Goal: Task Accomplishment & Management: Manage account settings

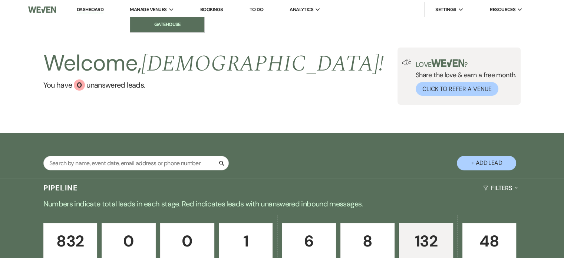
click at [163, 23] on li "Gatehouse" at bounding box center [167, 24] width 67 height 7
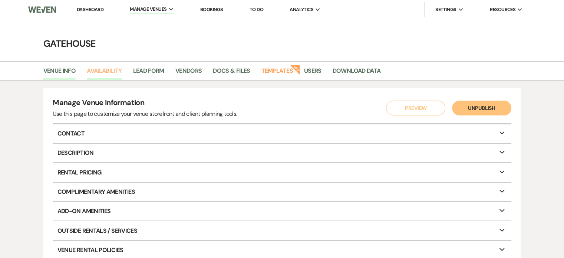
click at [107, 71] on link "Availability" at bounding box center [104, 73] width 35 height 14
select select "2"
select select "2026"
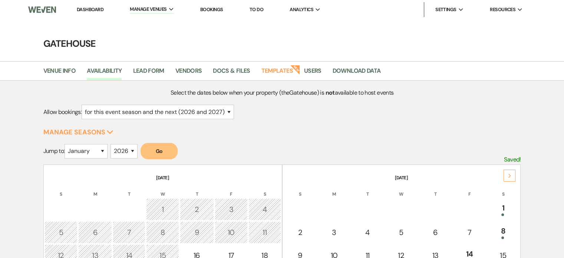
click at [509, 174] on icon "Next" at bounding box center [510, 175] width 4 height 4
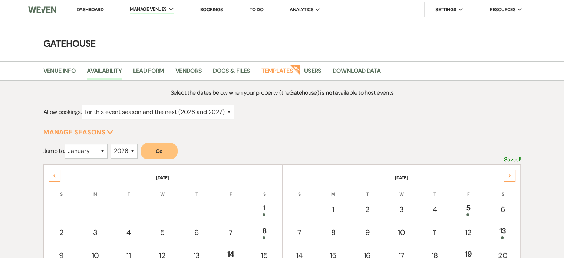
click at [509, 174] on icon "Next" at bounding box center [510, 175] width 4 height 4
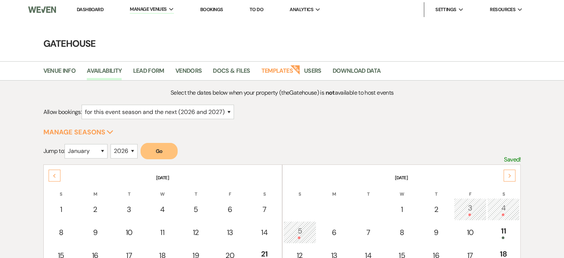
click at [509, 174] on icon "Next" at bounding box center [510, 175] width 4 height 4
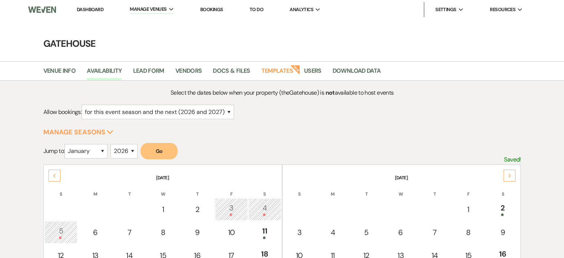
click at [509, 174] on icon "Next" at bounding box center [510, 175] width 4 height 4
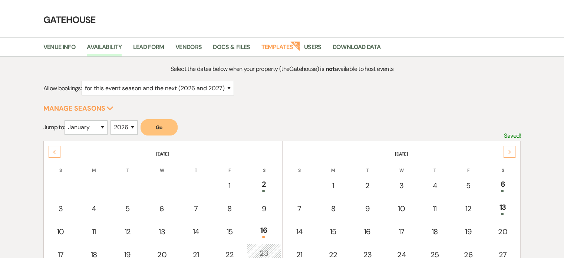
scroll to position [37, 0]
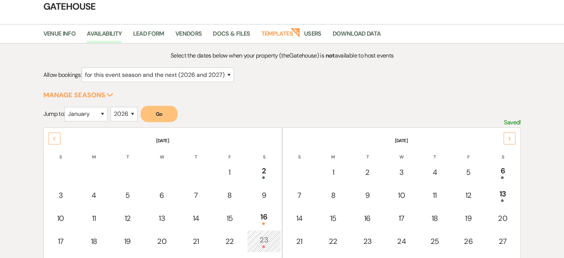
click at [508, 136] on icon "Next" at bounding box center [510, 138] width 4 height 4
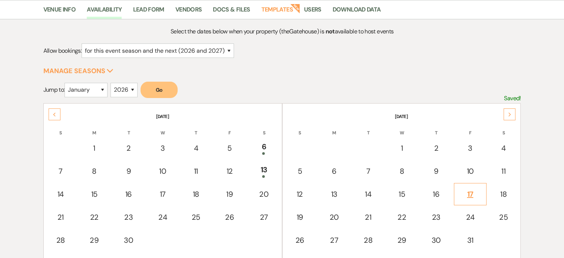
scroll to position [74, 0]
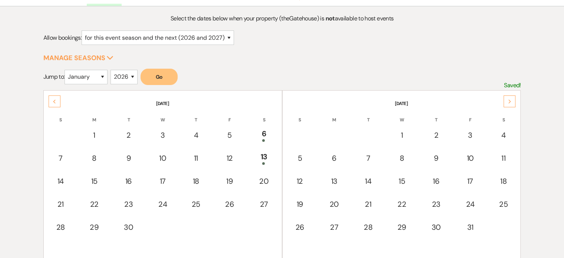
click at [509, 99] on icon "Next" at bounding box center [510, 101] width 4 height 4
click at [53, 100] on use at bounding box center [54, 101] width 3 height 4
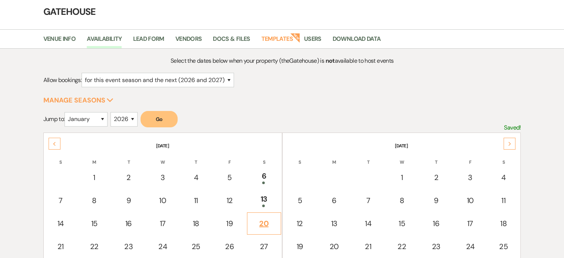
scroll to position [0, 0]
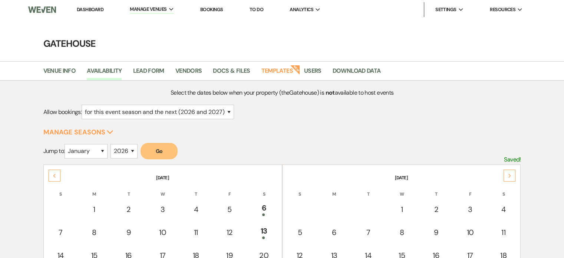
click at [93, 10] on link "Dashboard" at bounding box center [90, 9] width 27 height 6
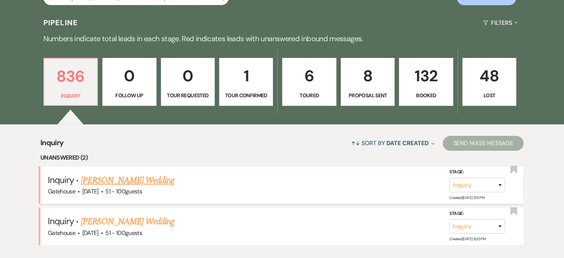
scroll to position [148, 0]
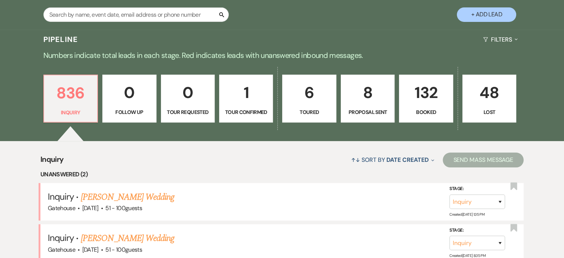
click at [372, 93] on p "8" at bounding box center [367, 92] width 44 height 25
select select "6"
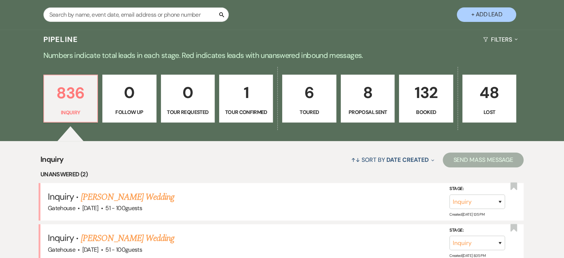
select select "6"
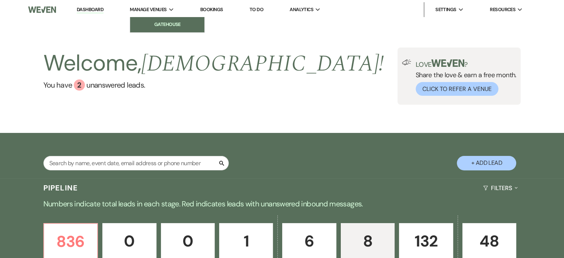
click at [162, 23] on li "Gatehouse" at bounding box center [167, 24] width 67 height 7
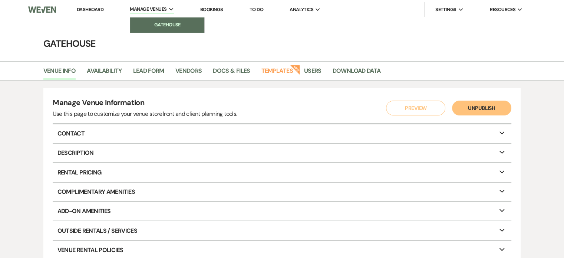
click at [162, 24] on li "Gatehouse" at bounding box center [167, 24] width 67 height 7
click at [156, 22] on li "Gatehouse" at bounding box center [167, 24] width 67 height 7
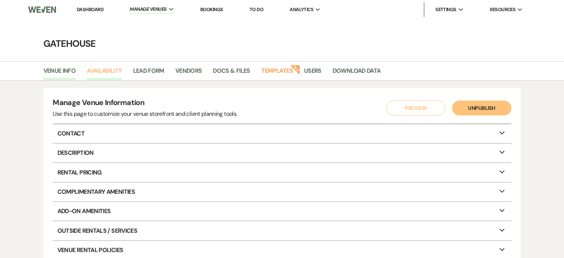
click at [108, 72] on link "Availability" at bounding box center [104, 73] width 35 height 14
select select "2"
select select "2026"
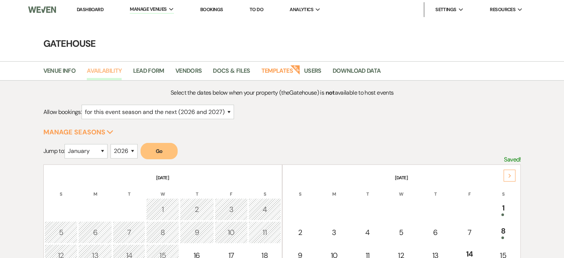
scroll to position [74, 0]
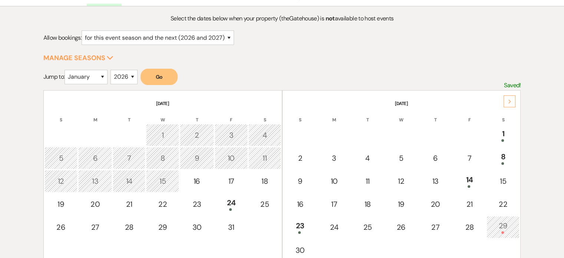
click at [508, 102] on icon "Next" at bounding box center [510, 101] width 4 height 4
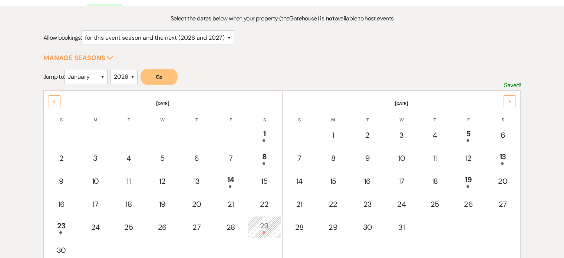
click at [508, 102] on icon "Next" at bounding box center [510, 101] width 4 height 4
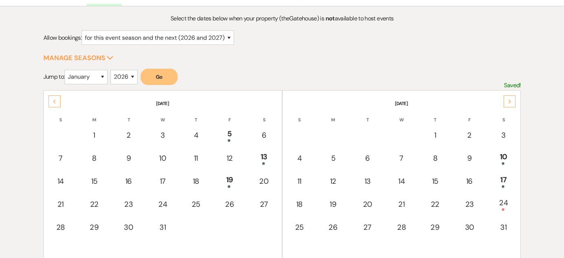
click at [508, 102] on icon "Next" at bounding box center [510, 101] width 4 height 4
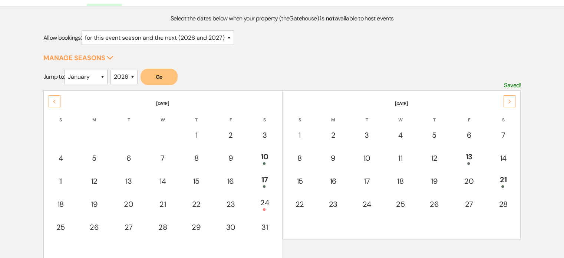
click at [509, 102] on use at bounding box center [509, 101] width 3 height 4
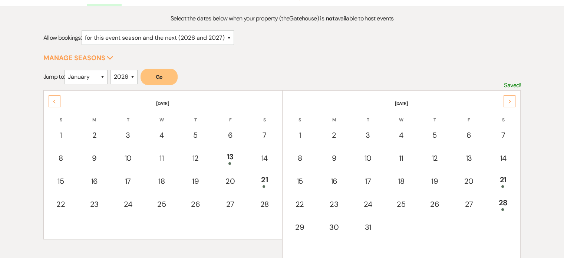
click at [509, 102] on use at bounding box center [509, 101] width 3 height 4
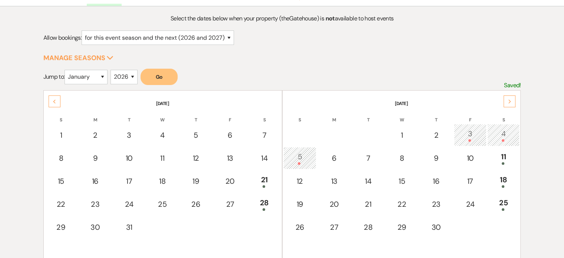
click at [509, 102] on use at bounding box center [509, 101] width 3 height 4
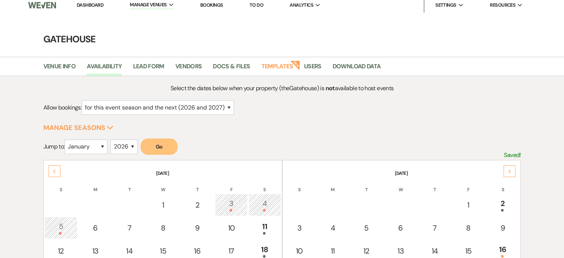
scroll to position [0, 0]
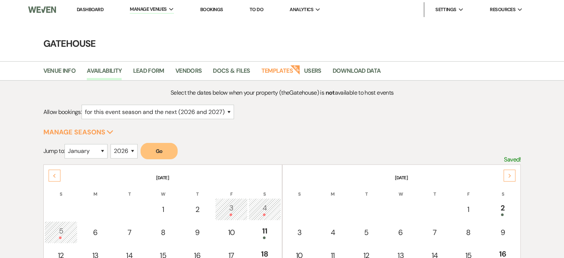
click at [91, 9] on link "Dashboard" at bounding box center [90, 9] width 27 height 6
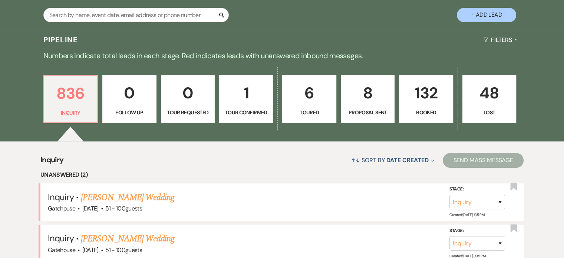
scroll to position [148, 0]
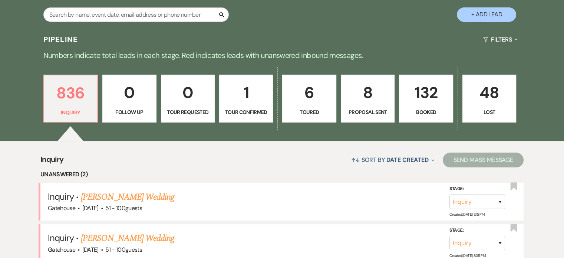
click at [366, 104] on p "8" at bounding box center [367, 92] width 44 height 25
select select "6"
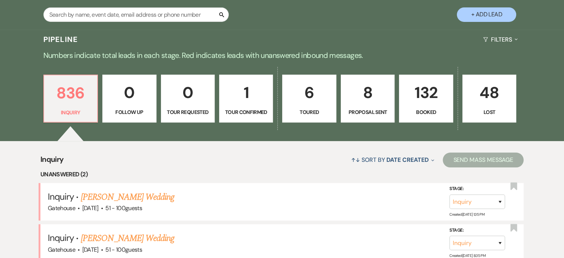
select select "6"
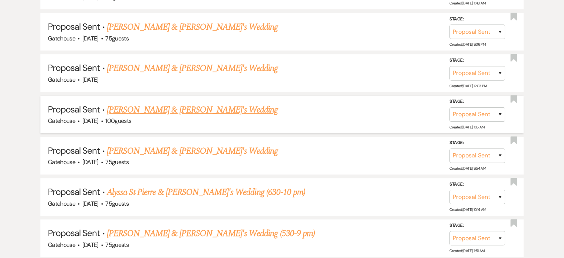
scroll to position [445, 0]
